Goal: Communication & Community: Ask a question

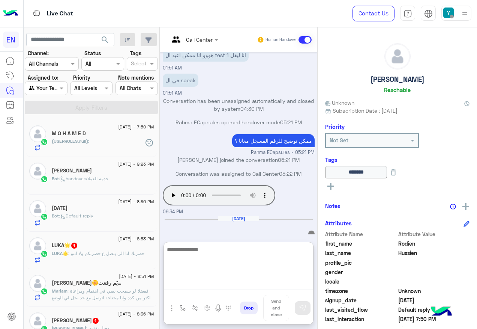
scroll to position [619, 0]
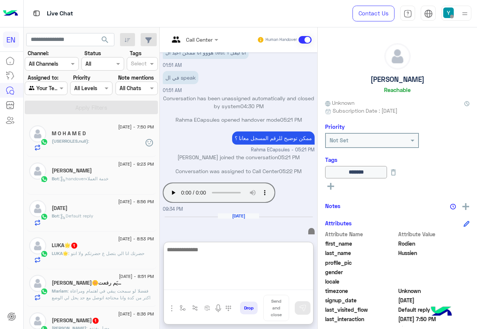
click at [269, 256] on textarea at bounding box center [238, 267] width 149 height 45
type textarea "*"
